Goal: Ask a question: Seek information or help from site administrators or community

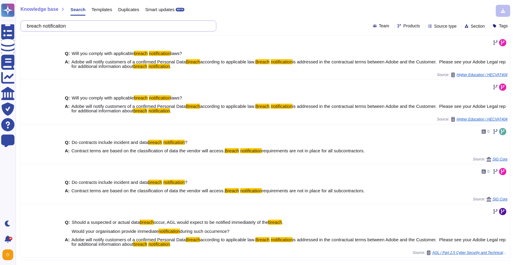
click at [195, 31] on input "breach notificaiton" at bounding box center [117, 26] width 186 height 11
paste input "What native ETL capabilities do you offer? How do you manage ingestion and proc…"
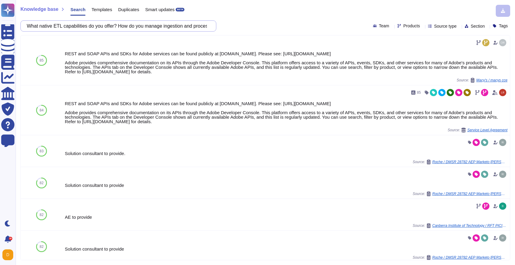
click at [32, 26] on input "What native ETL capabilities do you offer? How do you manage ingestion and proc…" at bounding box center [117, 26] width 186 height 11
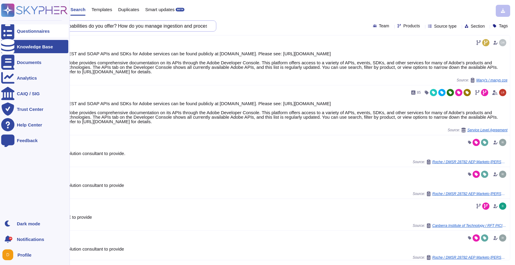
drag, startPoint x: 33, startPoint y: 26, endPoint x: 8, endPoint y: 26, distance: 25.0
click at [8, 26] on div "Questionnaires Knowledge Base Documents Analytics CAIQ / SIG Trust Center Help …" at bounding box center [257, 132] width 515 height 265
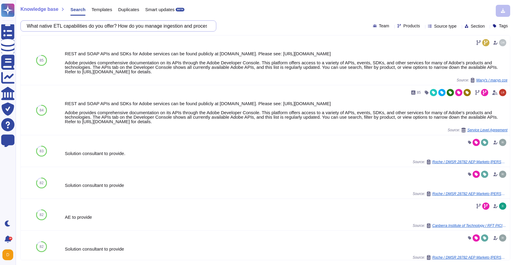
click at [84, 23] on input "What native ETL capabilities do you offer? How do you manage ingestion and proc…" at bounding box center [117, 26] width 186 height 11
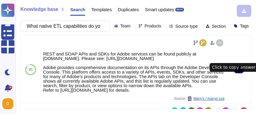
click at [243, 73] on button at bounding box center [239, 69] width 10 height 7
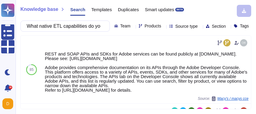
click at [76, 20] on div "What native ETL capabilities do you offer? How do you manage ingestion and proc…" at bounding box center [65, 25] width 90 height 11
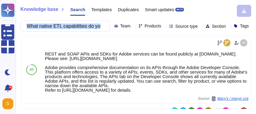
click at [76, 20] on div "What native ETL capabilities do you offer? How do you manage ingestion and proc…" at bounding box center [65, 25] width 90 height 11
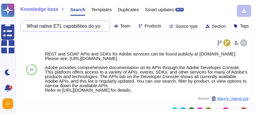
click at [72, 25] on input "What native ETL capabilities do you offer? How do you manage ingestion and proc…" at bounding box center [64, 26] width 80 height 11
paste input "How granular is your data security? Do you support fine-grained Role Level Secu…"
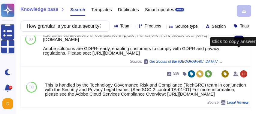
click at [238, 43] on button at bounding box center [239, 38] width 10 height 7
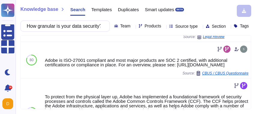
scroll to position [253, 0]
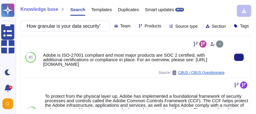
click at [236, 77] on div at bounding box center [239, 57] width 24 height 41
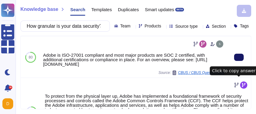
click at [239, 57] on icon at bounding box center [239, 57] width 0 height 0
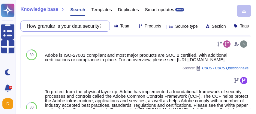
click at [61, 26] on input "How granular is your data security? Do you support fine-grained Role Level Secu…" at bounding box center [64, 26] width 80 height 11
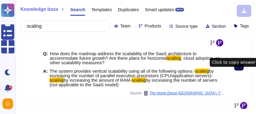
type input "scaling"
click at [244, 70] on button at bounding box center [239, 66] width 10 height 7
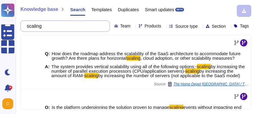
click at [97, 22] on input "scaling" at bounding box center [64, 26] width 80 height 11
paste input "What database and infrastructure technologies do you use to ensure high availab…"
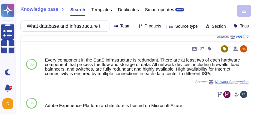
click at [145, 28] on span "Products" at bounding box center [153, 26] width 17 height 4
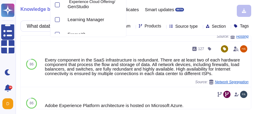
scroll to position [257, 0]
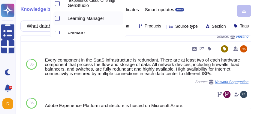
click at [93, 20] on span "Learning Manager" at bounding box center [86, 18] width 37 height 5
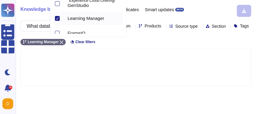
scroll to position [0, 0]
click at [126, 85] on div at bounding box center [136, 70] width 30 height 30
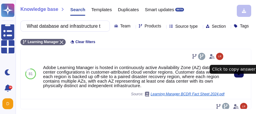
click at [241, 77] on button at bounding box center [239, 73] width 10 height 7
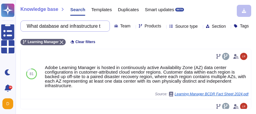
click at [86, 23] on input "What database and infrastructure technologies do you use to ensure high availab…" at bounding box center [64, 26] width 80 height 11
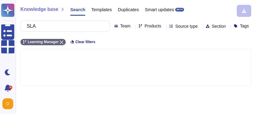
click at [145, 28] on span "Products" at bounding box center [153, 26] width 17 height 4
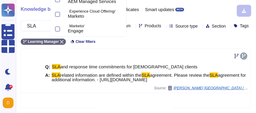
scroll to position [209, 0]
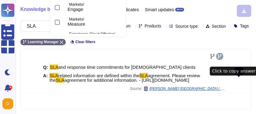
click at [243, 75] on button at bounding box center [239, 70] width 10 height 7
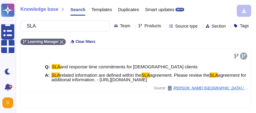
click at [84, 28] on input "SLA" at bounding box center [64, 26] width 80 height 11
paste input "How do you ensure alignment with our information security policies and regulato…"
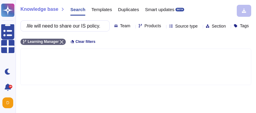
scroll to position [0, 0]
click at [63, 39] on div "Knowledge base Search Templates Duplicates Smart updates BETA How do you ensure…" at bounding box center [136, 56] width 241 height 113
click at [145, 28] on span "Products" at bounding box center [153, 26] width 17 height 4
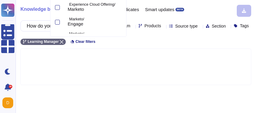
scroll to position [307, 0]
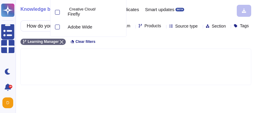
click at [90, 27] on span "Adobe Wide" at bounding box center [80, 26] width 25 height 5
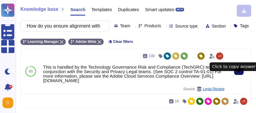
click at [242, 75] on button at bounding box center [239, 71] width 10 height 7
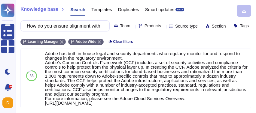
scroll to position [56, 0]
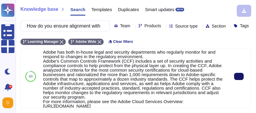
click at [239, 77] on icon at bounding box center [239, 77] width 0 height 0
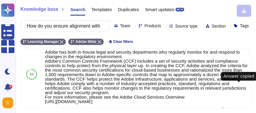
scroll to position [54, 0]
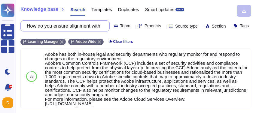
click at [78, 26] on input "How do you ensure alignment with our information security policies and regulato…" at bounding box center [64, 26] width 80 height 11
paste input "What is your data residency policy? How will you manage, secure and align to DP…"
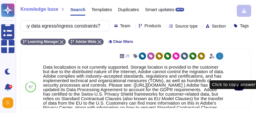
type input "What is your data residency policy? How will you manage, secure and align to DP…"
click at [242, 91] on button at bounding box center [239, 87] width 10 height 7
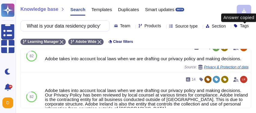
scroll to position [86, 0]
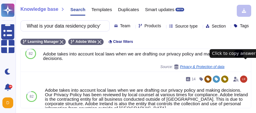
click at [244, 57] on button at bounding box center [239, 53] width 10 height 7
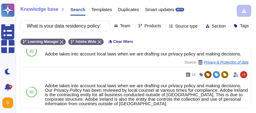
click at [246, 48] on button at bounding box center [251, 51] width 10 height 7
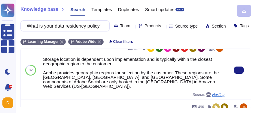
scroll to position [164, 0]
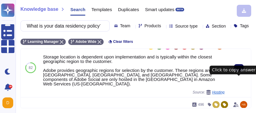
click at [241, 72] on button at bounding box center [239, 67] width 10 height 7
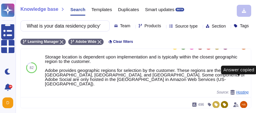
click at [246, 64] on button at bounding box center [251, 67] width 10 height 7
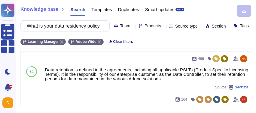
scroll to position [219, 0]
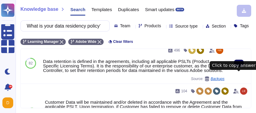
click at [242, 67] on button at bounding box center [239, 63] width 10 height 7
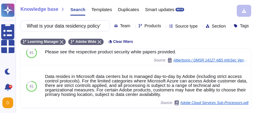
scroll to position [692, 0]
click at [78, 28] on input "What is your data residency policy? How will you manage, secure and align to DP…" at bounding box center [64, 26] width 80 height 11
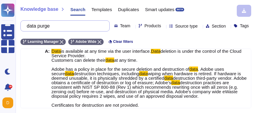
scroll to position [155, 0]
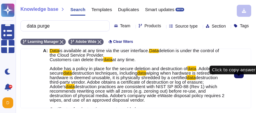
type input "data purge"
click at [243, 78] on button at bounding box center [239, 74] width 10 height 7
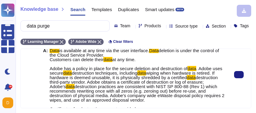
click at [234, 71] on button at bounding box center [239, 74] width 10 height 7
